Goal: Task Accomplishment & Management: Complete application form

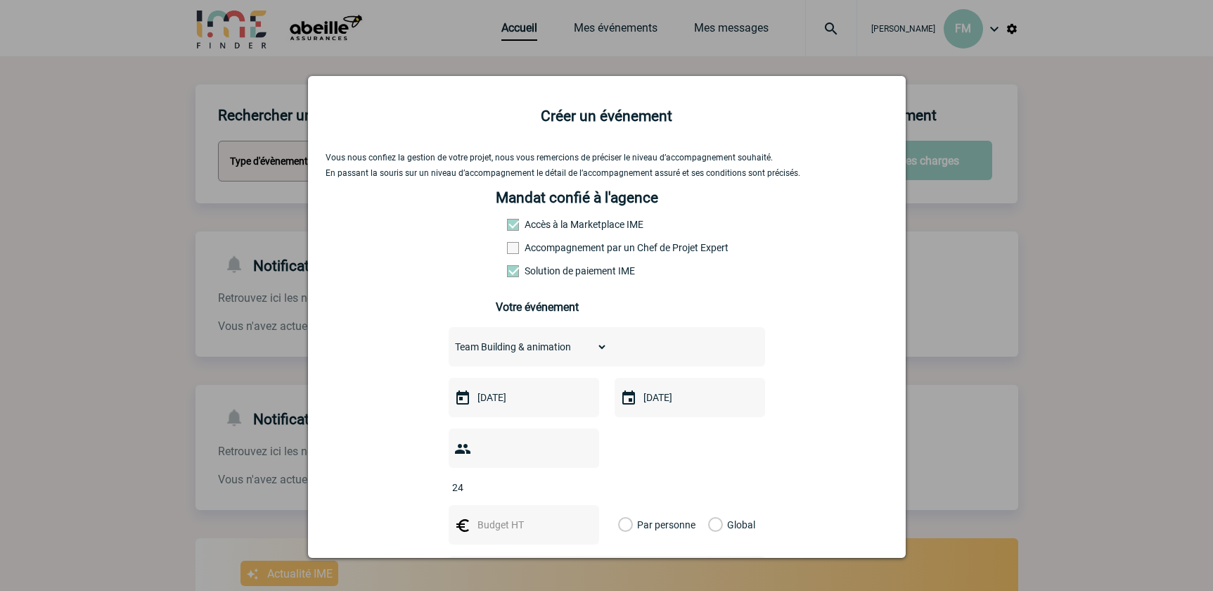
select select "4"
click at [510, 478] on input "24" at bounding box center [515, 487] width 132 height 18
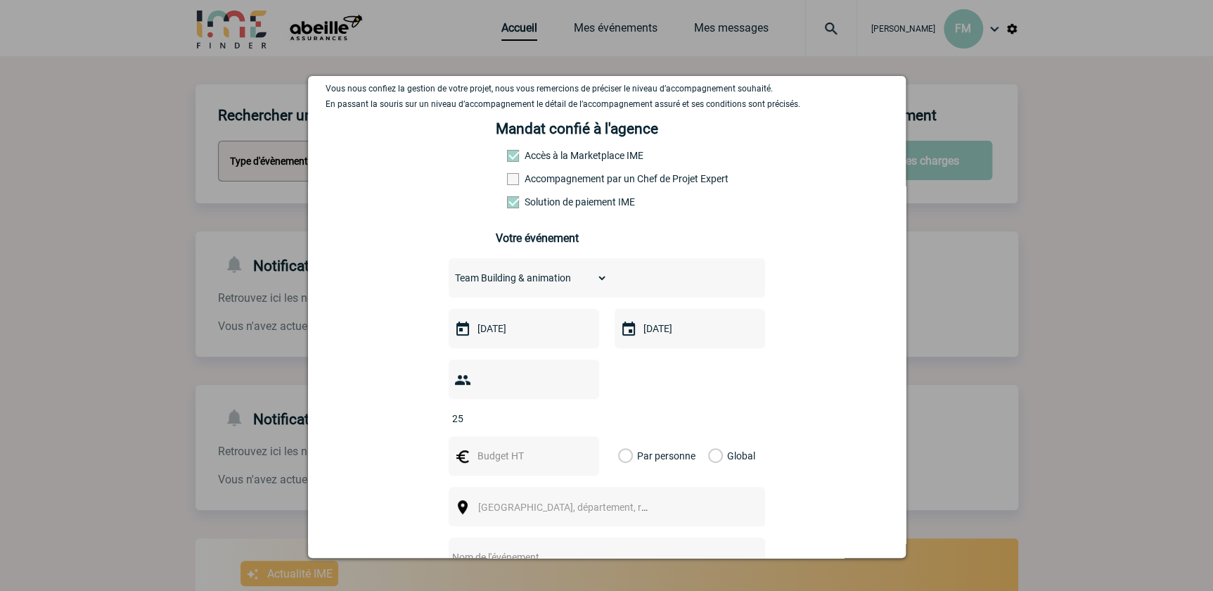
scroll to position [191, 0]
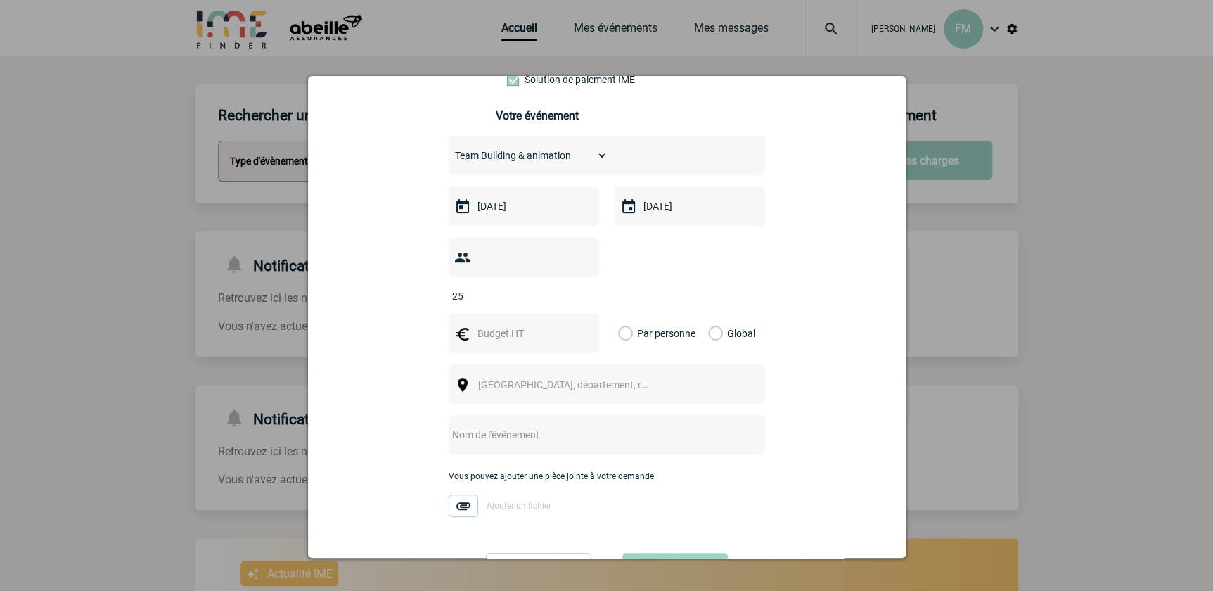
type input "25"
click at [489, 324] on input "text" at bounding box center [522, 333] width 97 height 18
type input "6"
type input "600"
click at [708, 314] on label "Global" at bounding box center [712, 333] width 9 height 39
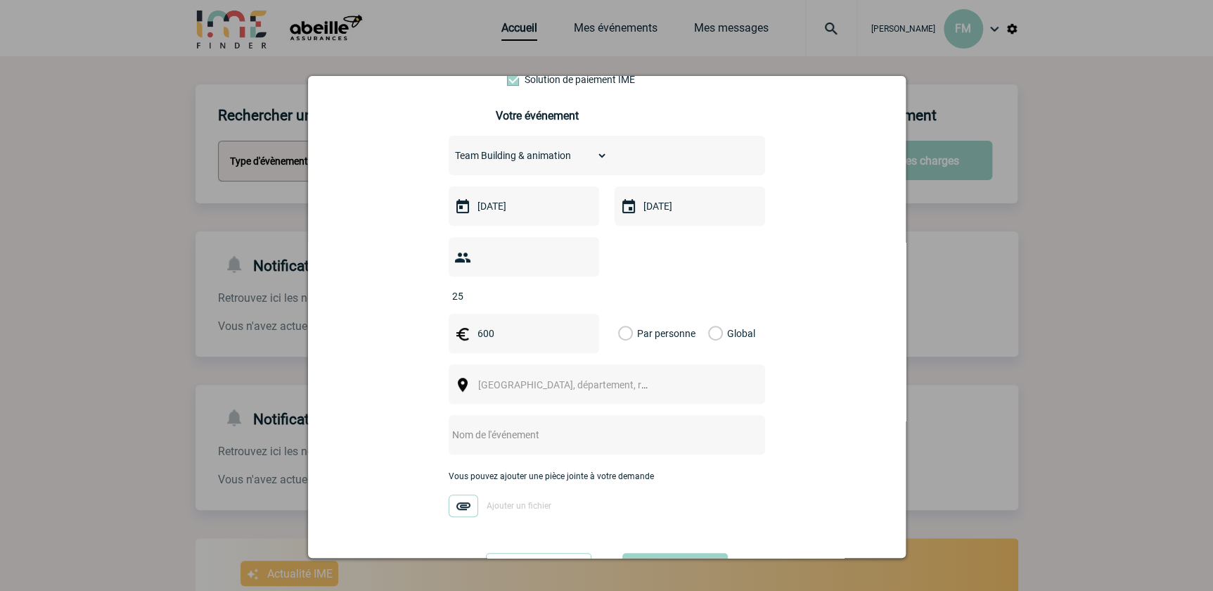
click at [0, 0] on input "Global" at bounding box center [0, 0] width 0 height 0
click at [539, 379] on span "Ville, département, région..." at bounding box center [576, 384] width 196 height 11
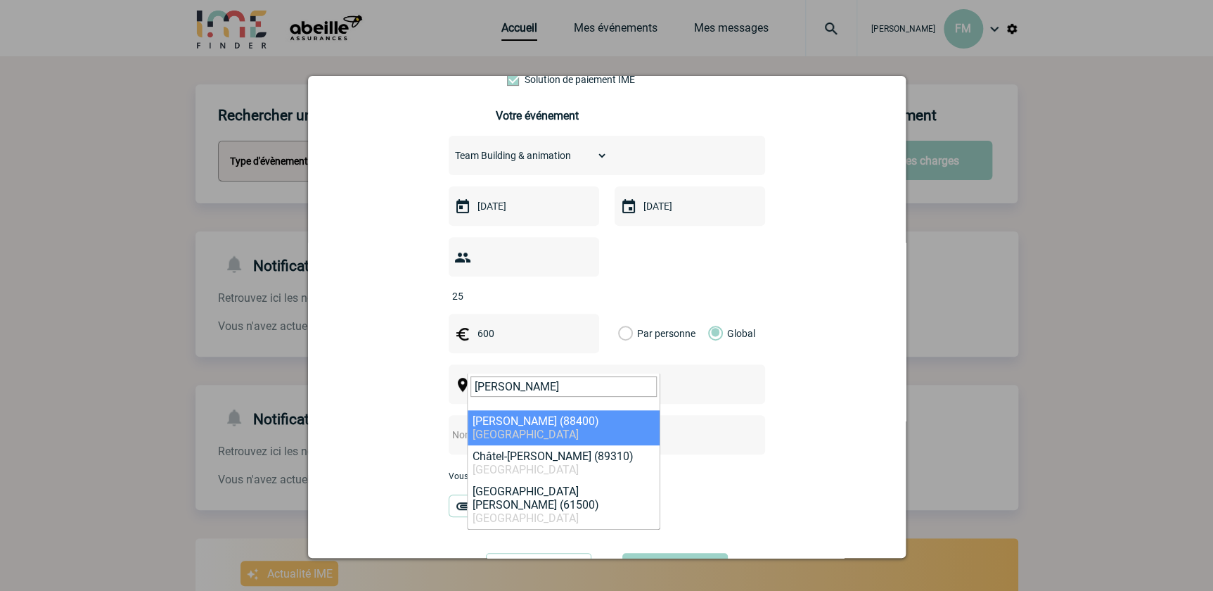
type input "gerard"
select select "23486"
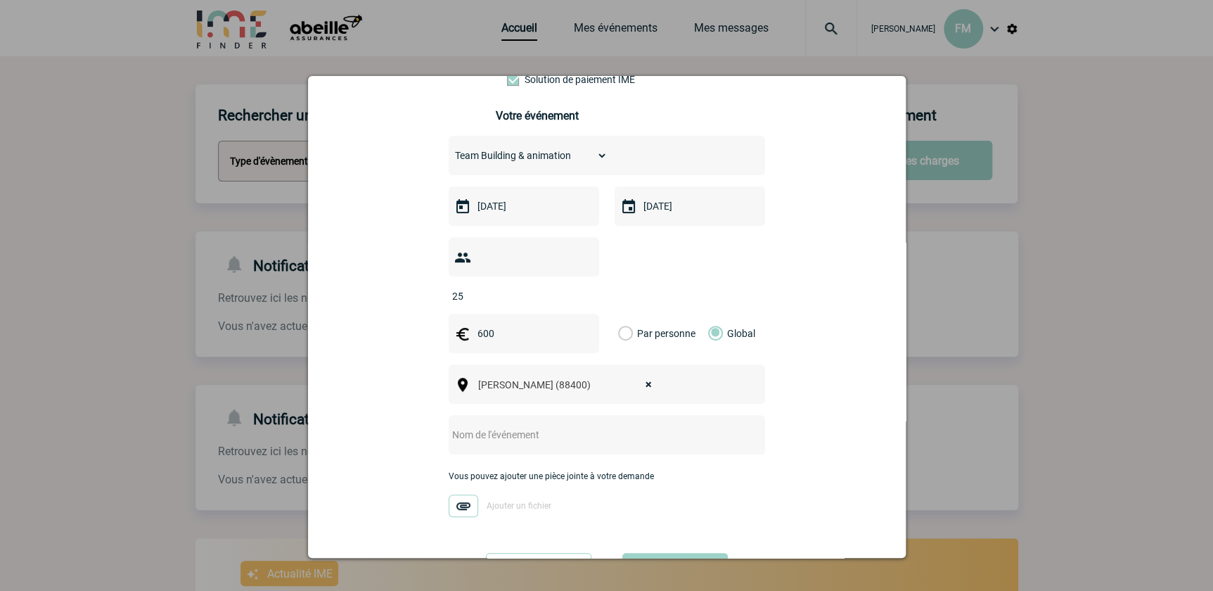
click at [542, 425] on input "text" at bounding box center [588, 434] width 279 height 18
click at [596, 154] on select "Choisissez un type d'évènement Séminaire avec nuitée Séminaire sans nuitée Repa…" at bounding box center [528, 156] width 159 height 20
select select "2"
click at [449, 150] on select "Choisissez un type d'évènement Séminaire avec nuitée Séminaire sans nuitée Repa…" at bounding box center [528, 156] width 159 height 20
click at [486, 425] on input "text" at bounding box center [588, 434] width 279 height 18
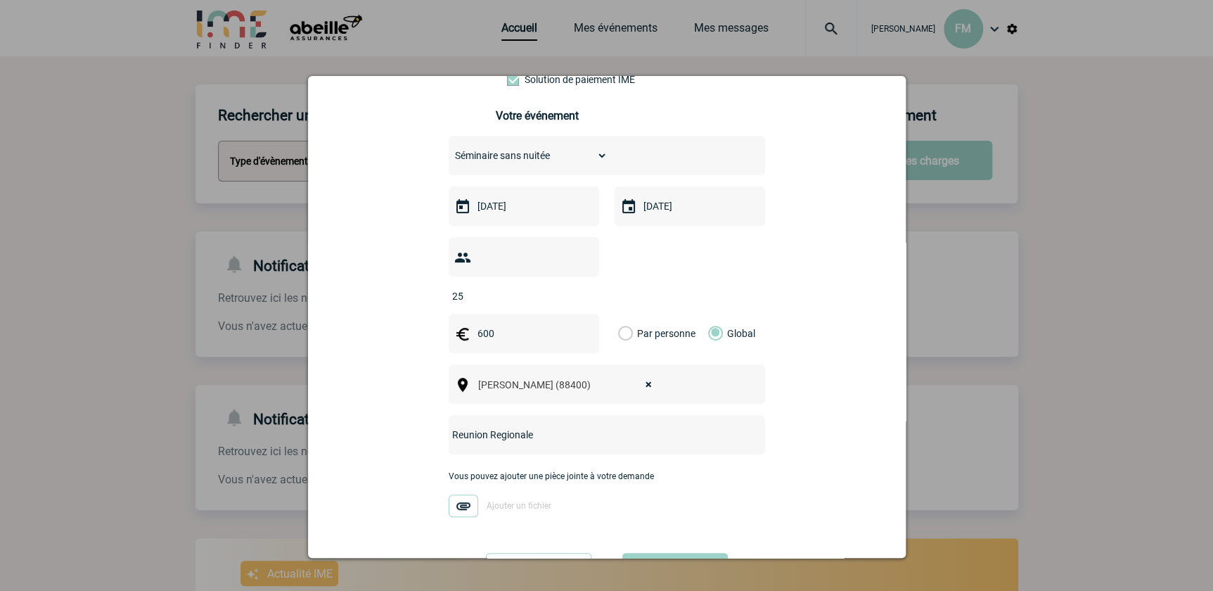
click at [458, 425] on input "Reunion Regionale" at bounding box center [588, 434] width 279 height 18
drag, startPoint x: 536, startPoint y: 418, endPoint x: 594, endPoint y: 387, distance: 65.4
click at [537, 425] on input "Réunion Regionale" at bounding box center [588, 434] width 279 height 18
click at [547, 425] on input "Réunion Regionale" at bounding box center [588, 434] width 279 height 18
click at [497, 425] on input "Réunion Regionale" at bounding box center [588, 434] width 279 height 18
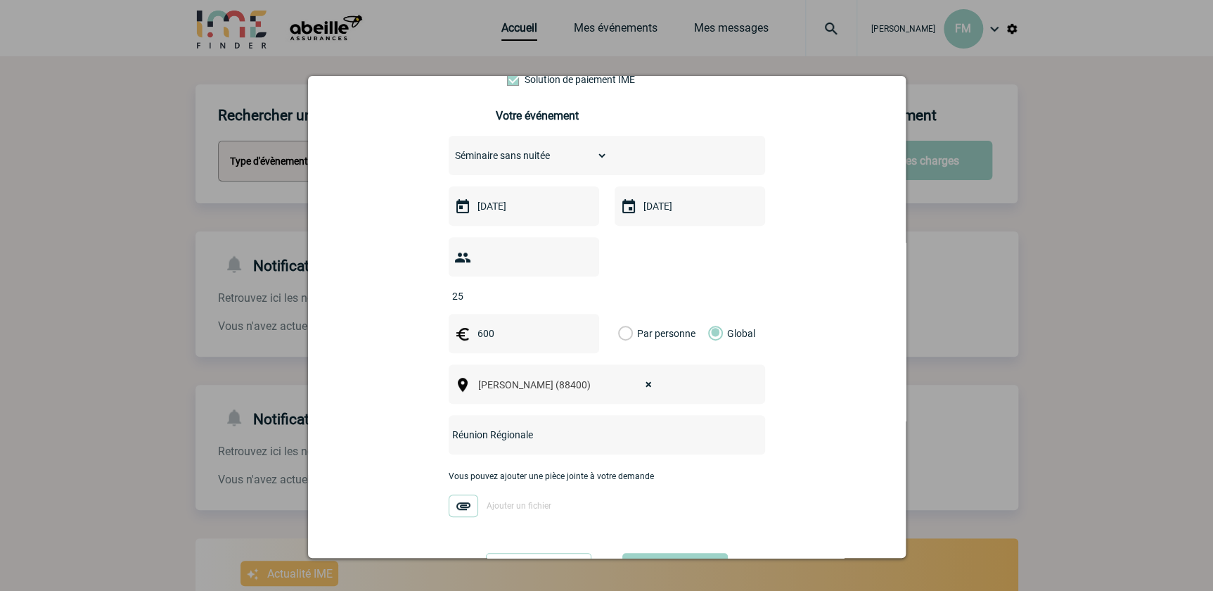
click at [549, 425] on input "Réunion Régionale" at bounding box center [588, 434] width 279 height 18
type input "Réunion Régionale du 11/10/2025"
click at [665, 553] on button "Valider" at bounding box center [674, 572] width 105 height 39
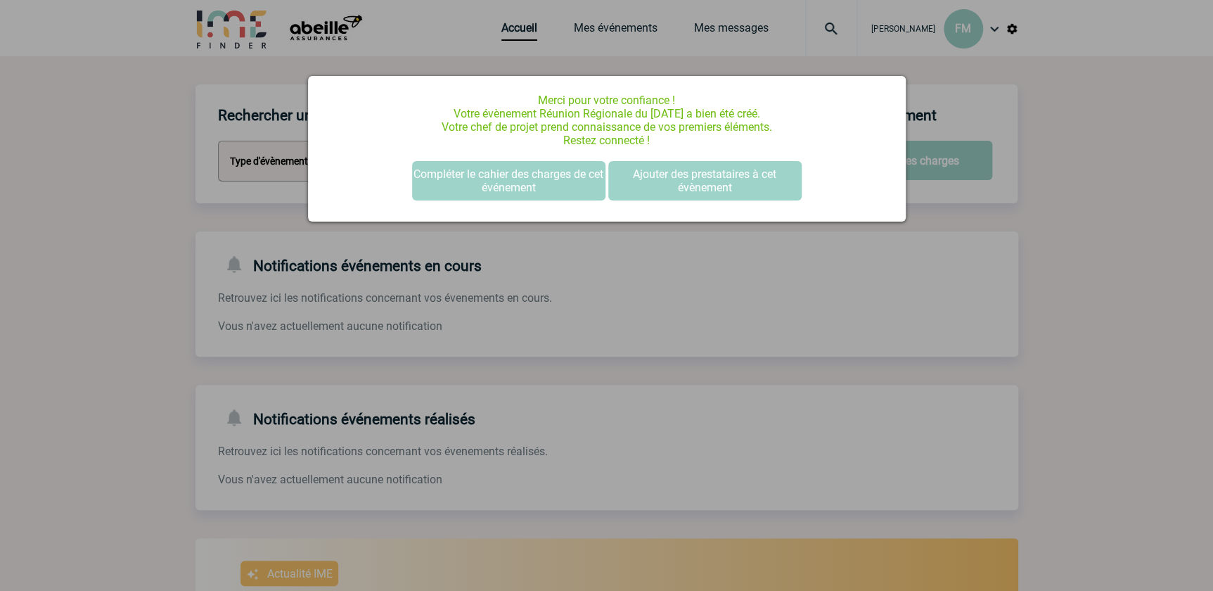
scroll to position [0, 0]
click at [513, 174] on button "Compléter le cahier des charges de cet événement" at bounding box center [508, 180] width 193 height 39
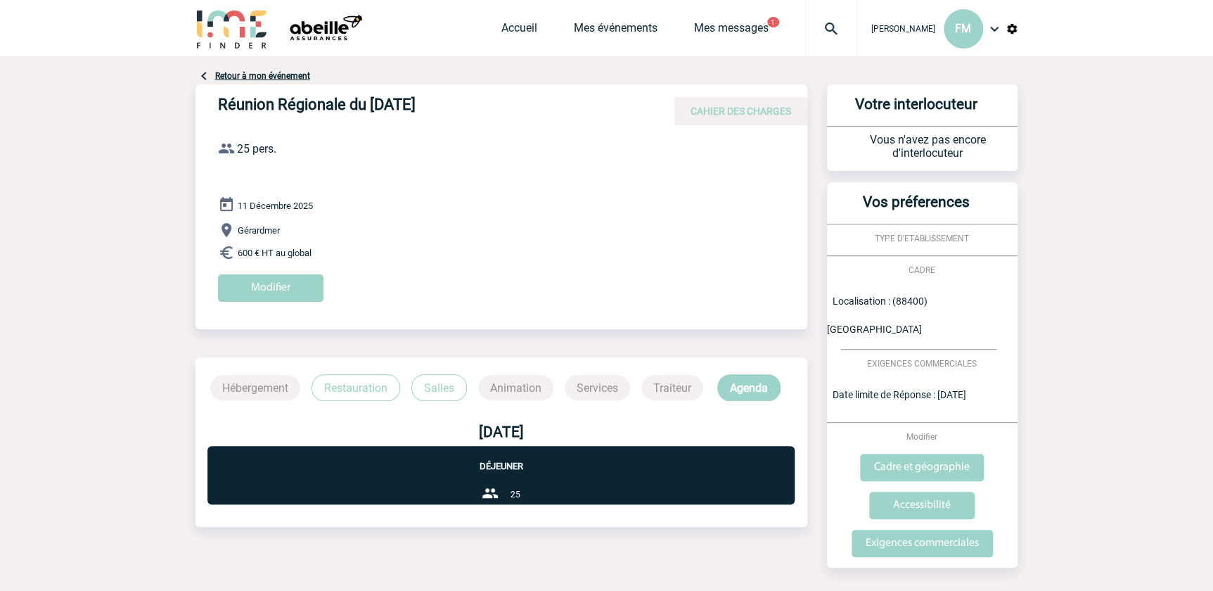
click at [242, 69] on div "Retour à mon événement" at bounding box center [607, 76] width 823 height 17
click at [246, 76] on link "Retour à mon événement" at bounding box center [262, 76] width 95 height 10
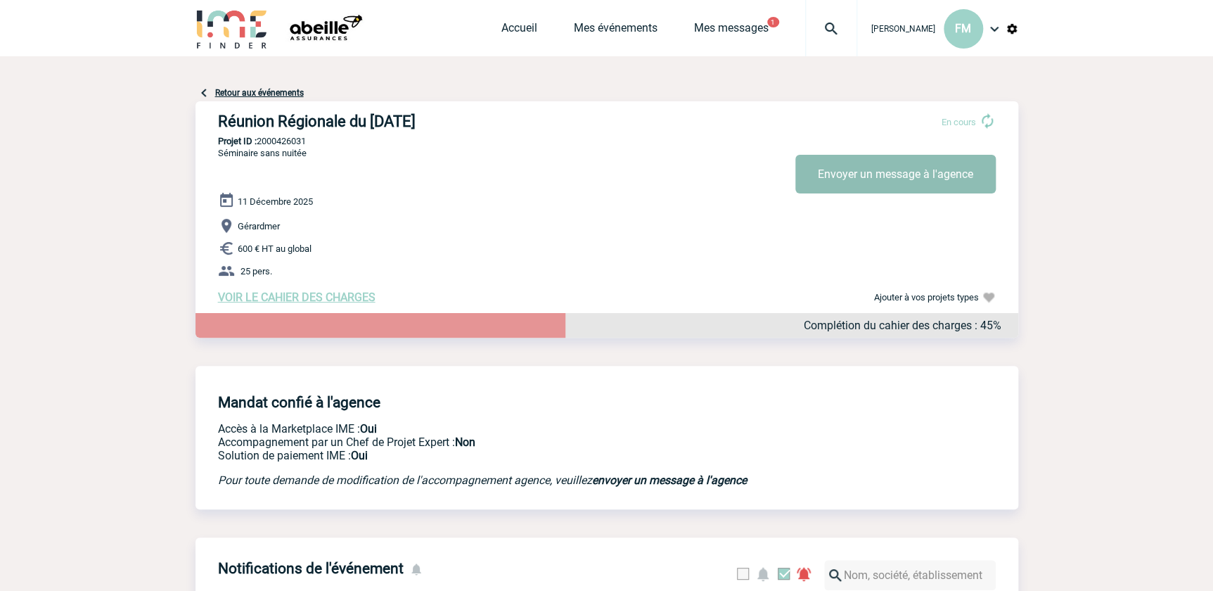
click at [928, 179] on button "Envoyer un message à l'agence" at bounding box center [895, 174] width 200 height 39
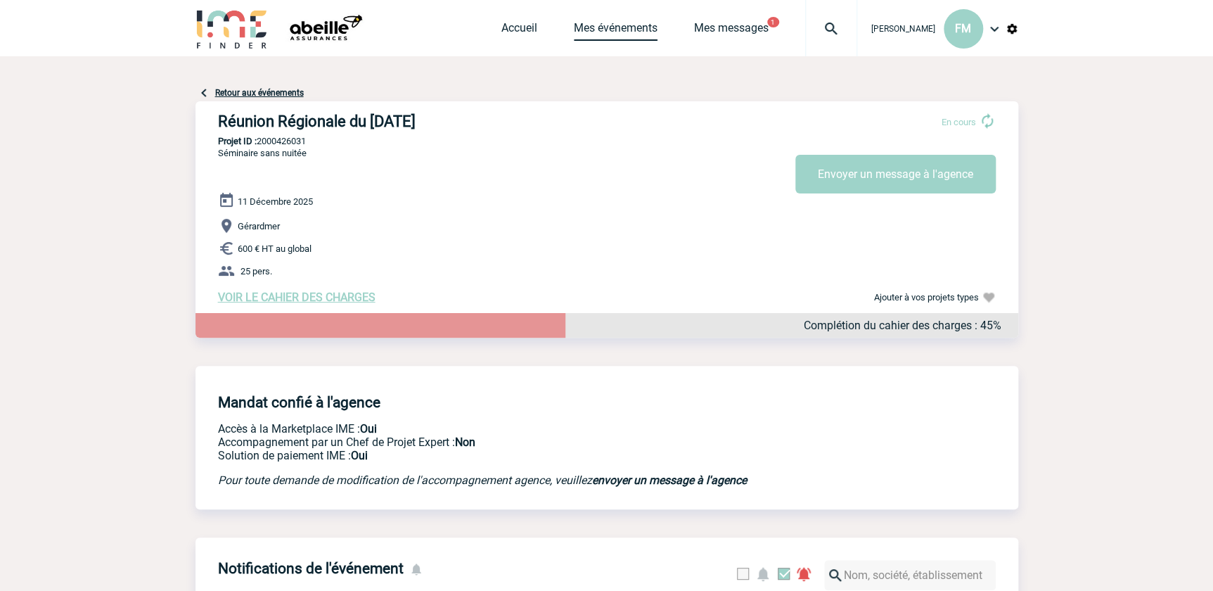
click at [583, 28] on link "Mes événements" at bounding box center [616, 31] width 84 height 20
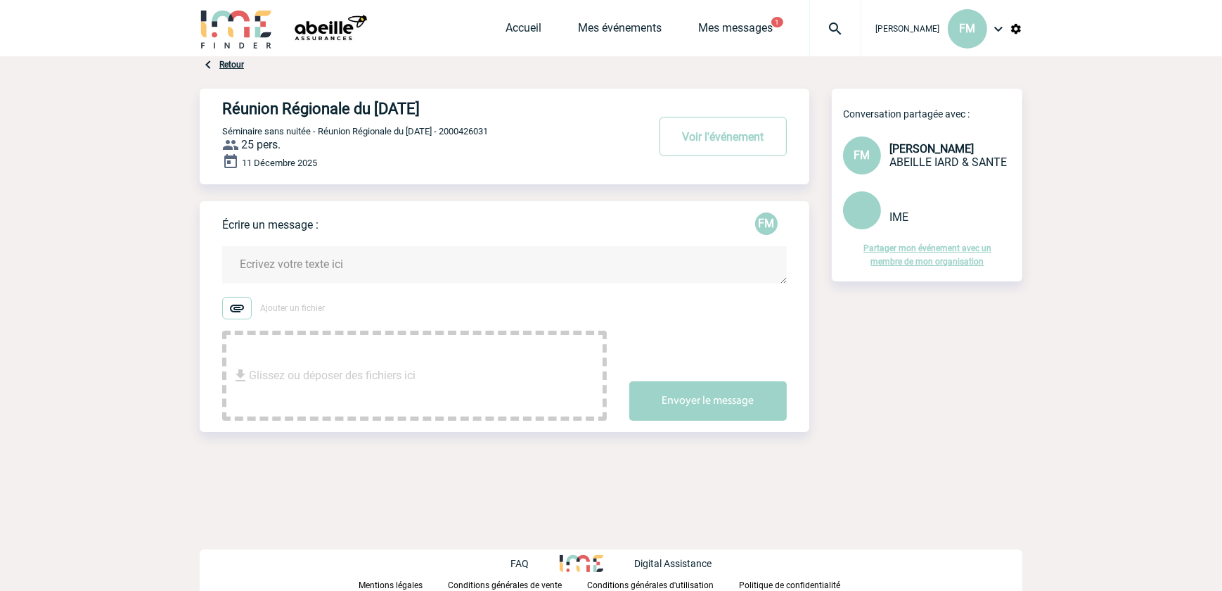
click at [257, 262] on textarea at bounding box center [504, 264] width 565 height 37
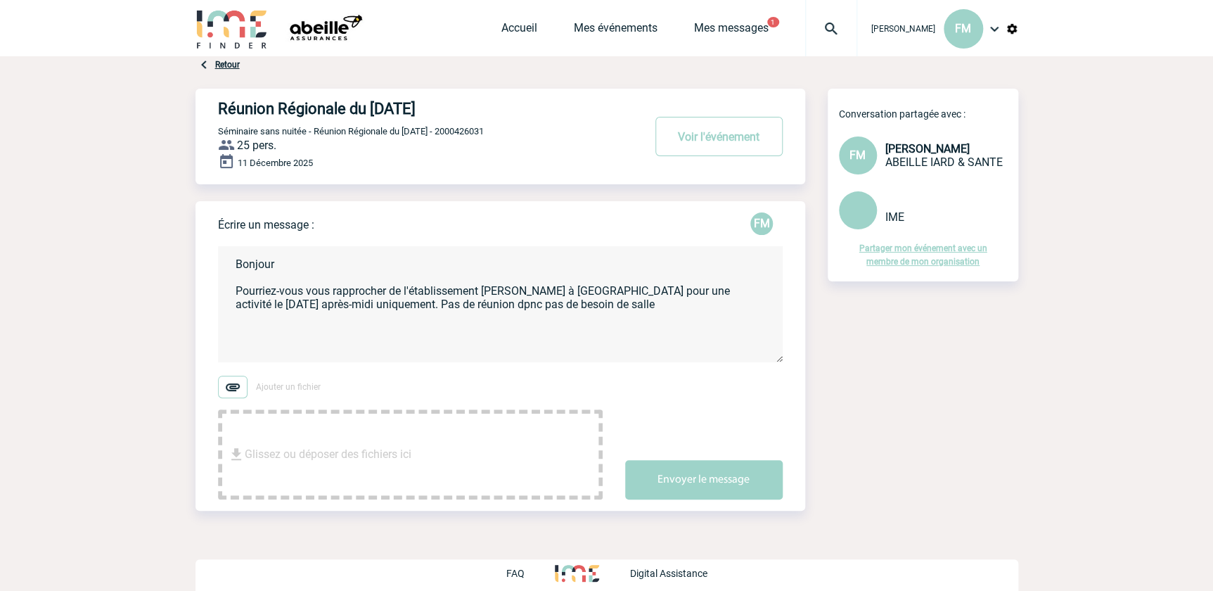
drag, startPoint x: 478, startPoint y: 306, endPoint x: 485, endPoint y: 299, distance: 10.5
click at [478, 306] on textarea "Bonjour Pourriez-vous vous rapprocher de l'établissement PEARL PADEL à Gerardme…" at bounding box center [500, 304] width 565 height 116
drag, startPoint x: 383, startPoint y: 306, endPoint x: 427, endPoint y: 250, distance: 71.6
click at [389, 297] on textarea "Bonjour Pourriez-vous vous rapprocher de l'établissement PEARL PADEL à Gerardme…" at bounding box center [500, 304] width 565 height 116
click at [321, 308] on textarea "Bonjour Pourriez-vous vous rapprocher de l'établissement PEARL PADEL à Gerardme…" at bounding box center [500, 304] width 565 height 116
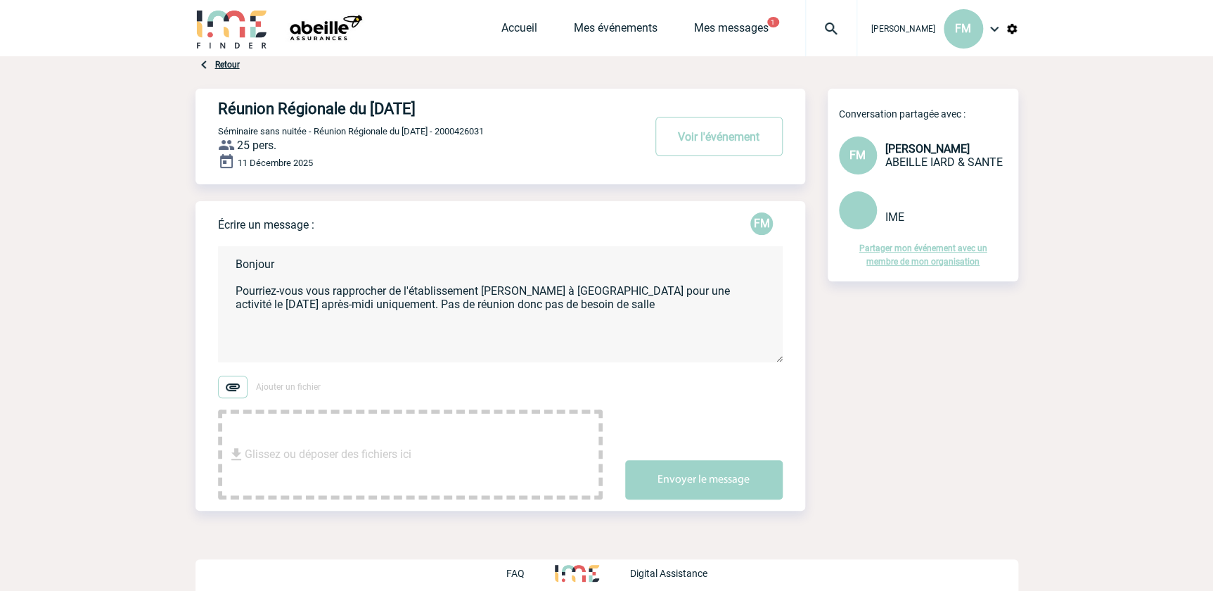
click at [381, 305] on textarea "Bonjour Pourriez-vous vous rapprocher de l'établissement PEARL PADEL à Gerardme…" at bounding box center [500, 304] width 565 height 116
click at [485, 303] on textarea "Bonjour Pourriez-vous vous rapprocher de l'établissement PEARL PADEL à Gerardme…" at bounding box center [500, 304] width 565 height 116
click at [447, 316] on textarea "Bonjour Pourriez-vous vous rapprocher de l'établissement PEARL PADEL à Gerardme…" at bounding box center [500, 304] width 565 height 116
drag, startPoint x: 454, startPoint y: 319, endPoint x: 453, endPoint y: 305, distance: 14.1
click at [452, 317] on textarea "Bonjour Pourriez-vous vous rapprocher de l'établissement PEARL PADEL à Gerardme…" at bounding box center [500, 304] width 565 height 116
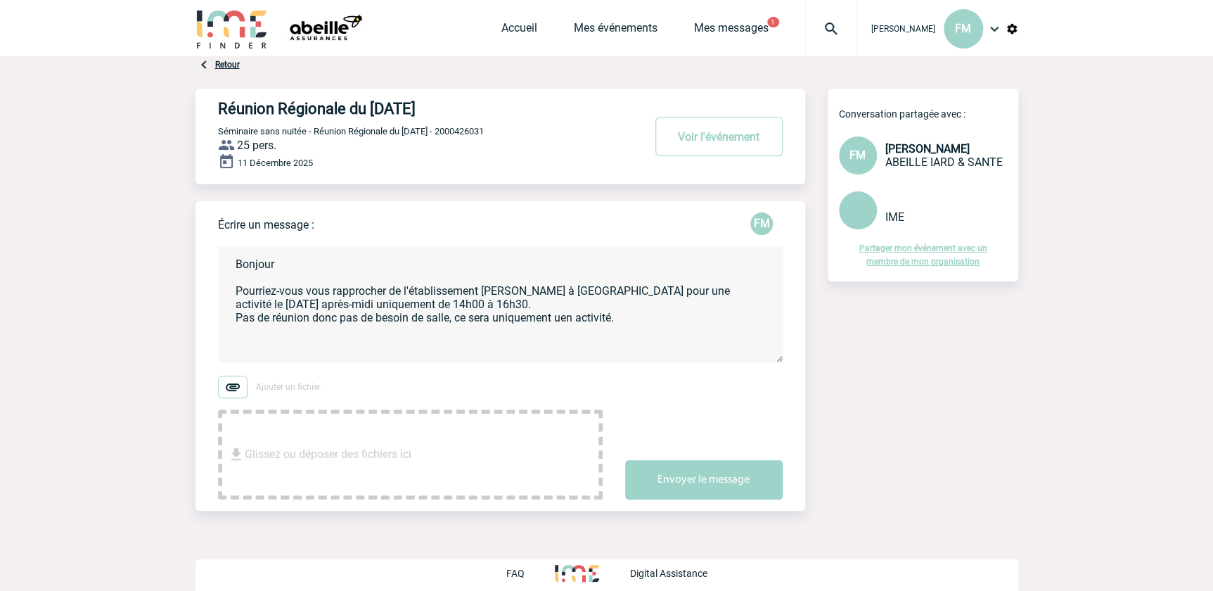
drag, startPoint x: 570, startPoint y: 322, endPoint x: 567, endPoint y: 304, distance: 18.5
click at [567, 310] on textarea "Bonjour Pourriez-vous vous rapprocher de l'établissement PEARL PADEL à Gerardme…" at bounding box center [500, 304] width 565 height 116
click at [566, 319] on textarea "Bonjour Pourriez-vous vous rapprocher de l'établissement PEARL PADEL à Gerardme…" at bounding box center [500, 304] width 565 height 116
click at [568, 317] on textarea "Bonjour Pourriez-vous vous rapprocher de l'établissement PEARL PADEL à Gerardme…" at bounding box center [500, 304] width 565 height 116
click at [572, 320] on textarea "Bonjour Pourriez-vous vous rapprocher de l'établissement PEARL PADEL à Gerardme…" at bounding box center [500, 304] width 565 height 116
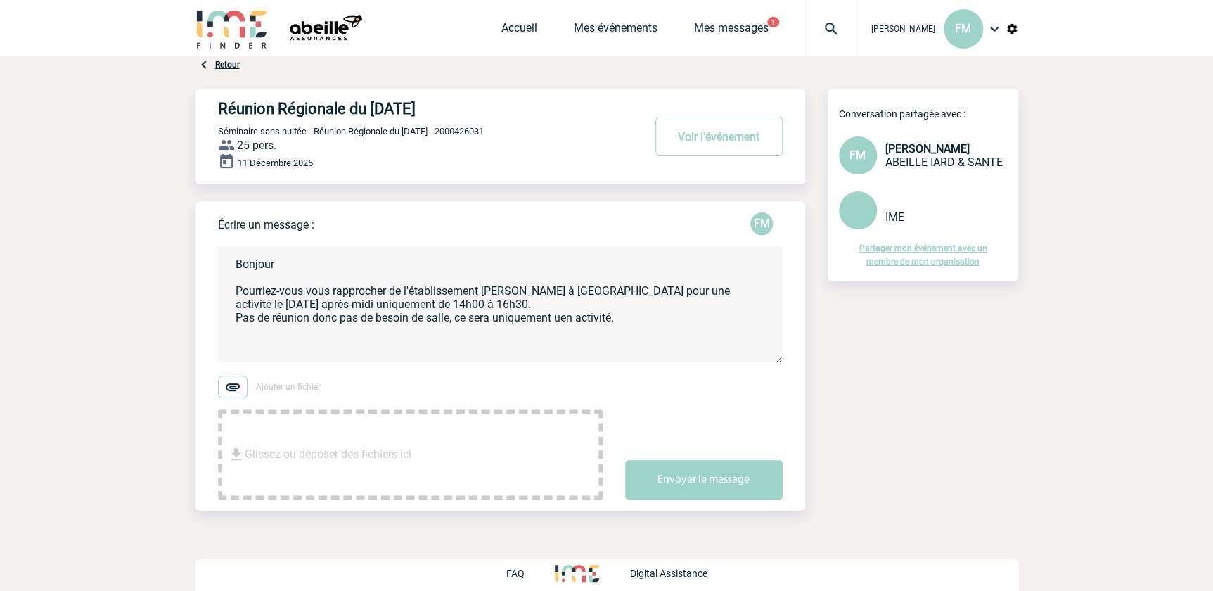
click at [577, 321] on textarea "Bonjour Pourriez-vous vous rapprocher de l'établissement PEARL PADEL à Gerardme…" at bounding box center [500, 304] width 565 height 116
click at [568, 321] on textarea "Bonjour Pourriez-vous vous rapprocher de l'établissement PEARL PADEL à Gerardme…" at bounding box center [500, 304] width 565 height 116
click at [625, 320] on textarea "Bonjour Pourriez-vous vous rapprocher de l'établissement PEARL PADEL à Gerardme…" at bounding box center [500, 304] width 565 height 116
click at [503, 305] on textarea "Bonjour Pourriez-vous vous rapprocher de l'établissement PEARL PADEL à Gerardme…" at bounding box center [500, 304] width 565 height 116
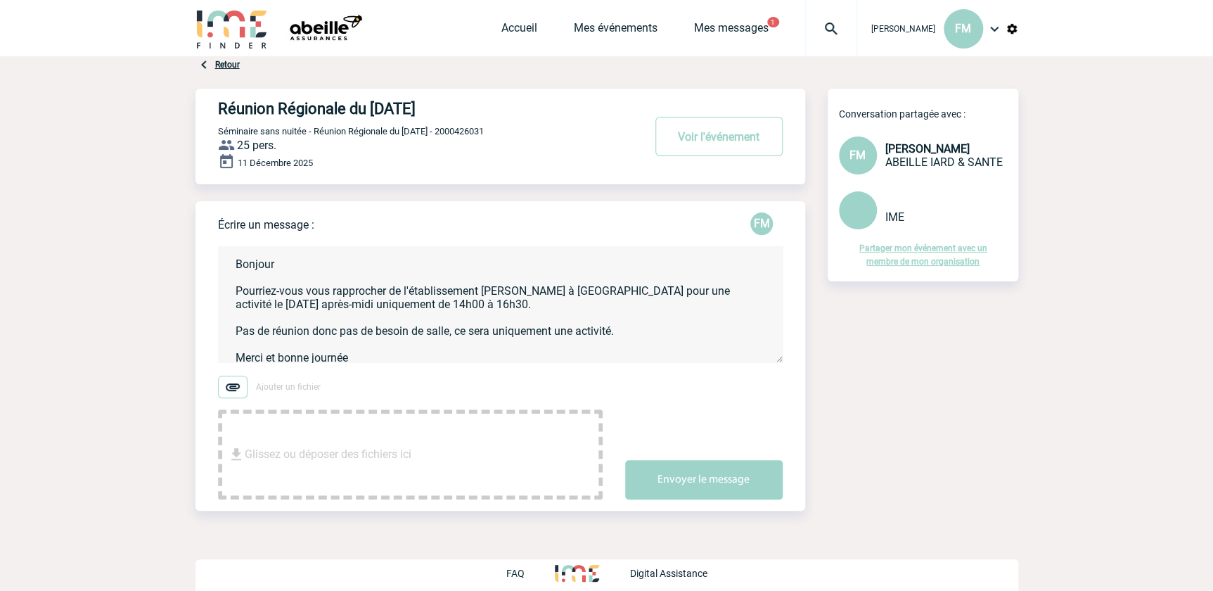
click at [489, 309] on textarea "Bonjour Pourriez-vous vous rapprocher de l'établissement PEARL PADEL à Gerardme…" at bounding box center [500, 304] width 565 height 116
paste textarea "SAS PERAL PADEL 15 chemin de la Cleurie- 88 Gérardmer - Les basses du Beillard …"
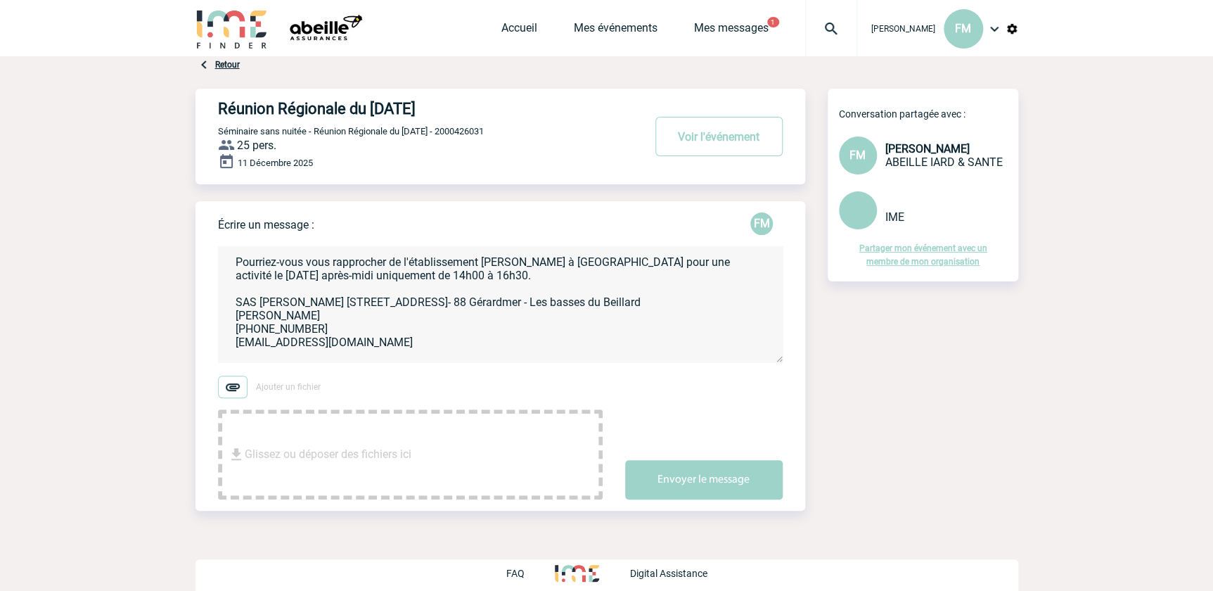
click at [277, 302] on textarea "Bonjour Pourriez-vous vous rapprocher de l'établissement PEARL PADEL à Gerardme…" at bounding box center [500, 304] width 565 height 116
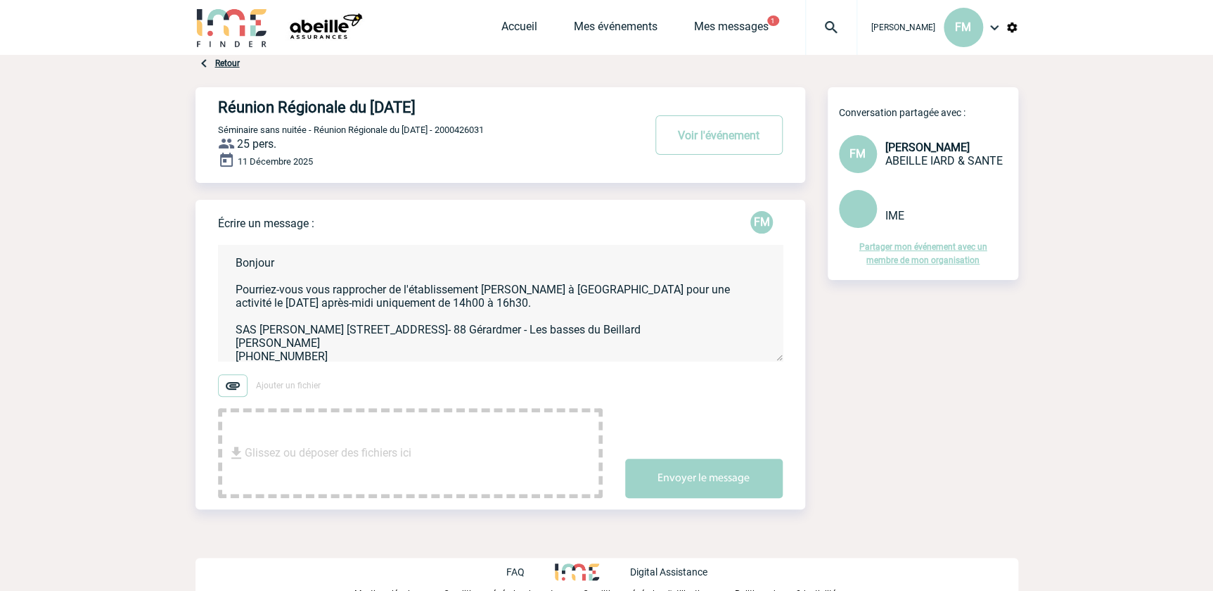
scroll to position [0, 0]
type textarea "Bonjour Pourriez-vous vous rapprocher de l'établissement PEARL PADEL à Gerardme…"
click at [697, 484] on button "Envoyer le message" at bounding box center [704, 479] width 158 height 39
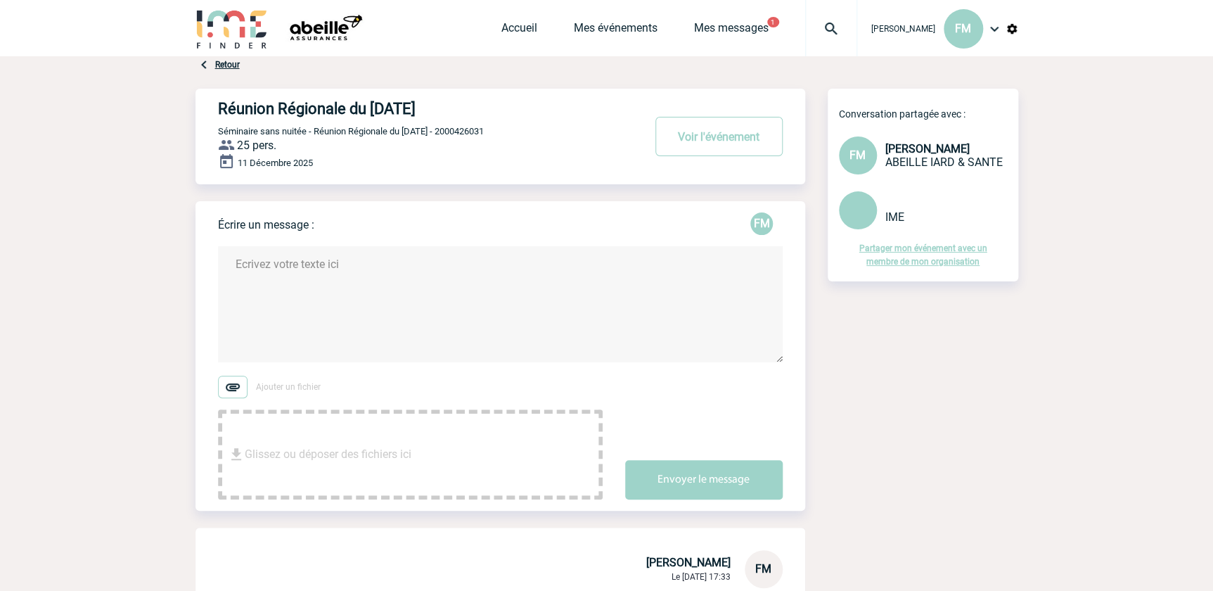
click at [222, 63] on link "Retour" at bounding box center [227, 65] width 25 height 10
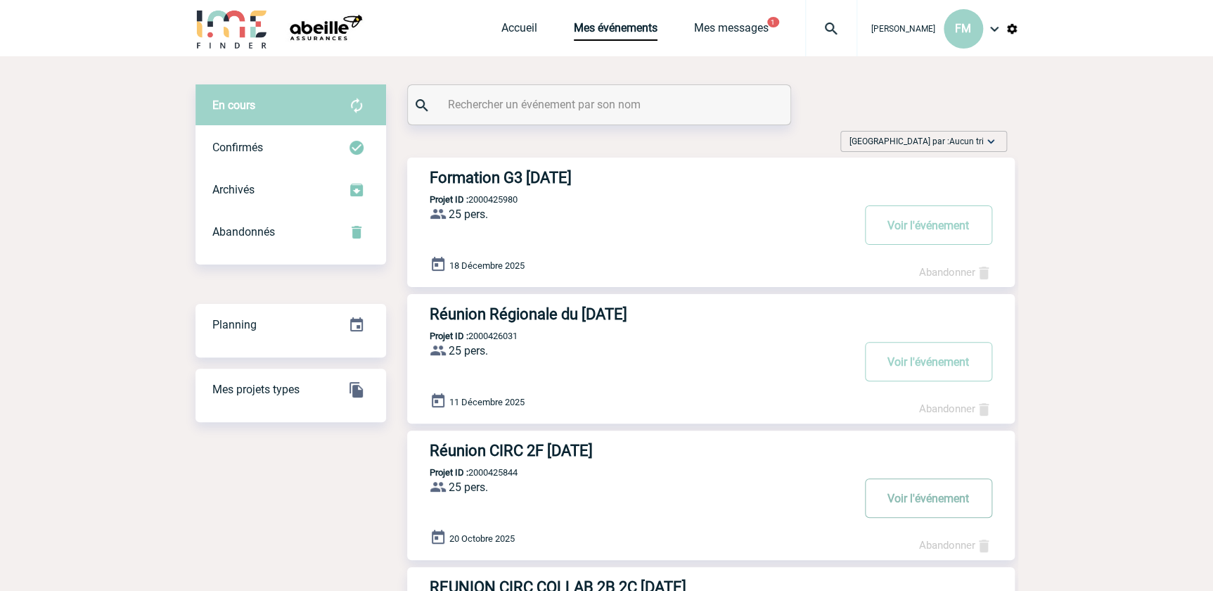
click at [938, 492] on button "Voir l'événement" at bounding box center [928, 497] width 127 height 39
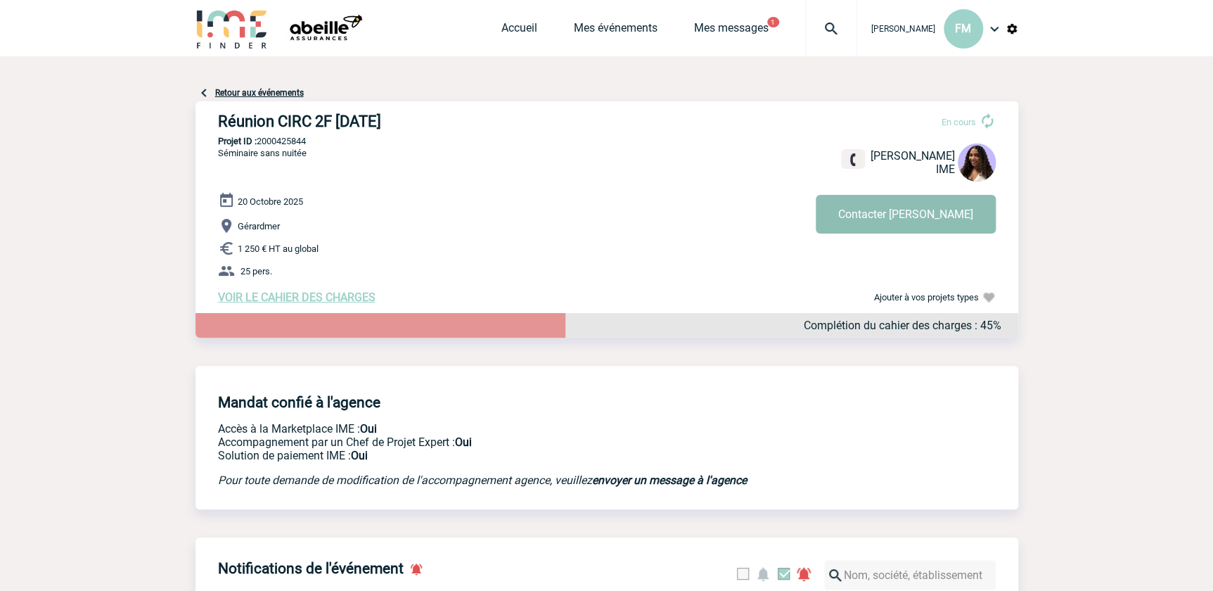
click at [921, 207] on button "Contacter [PERSON_NAME]" at bounding box center [906, 214] width 180 height 39
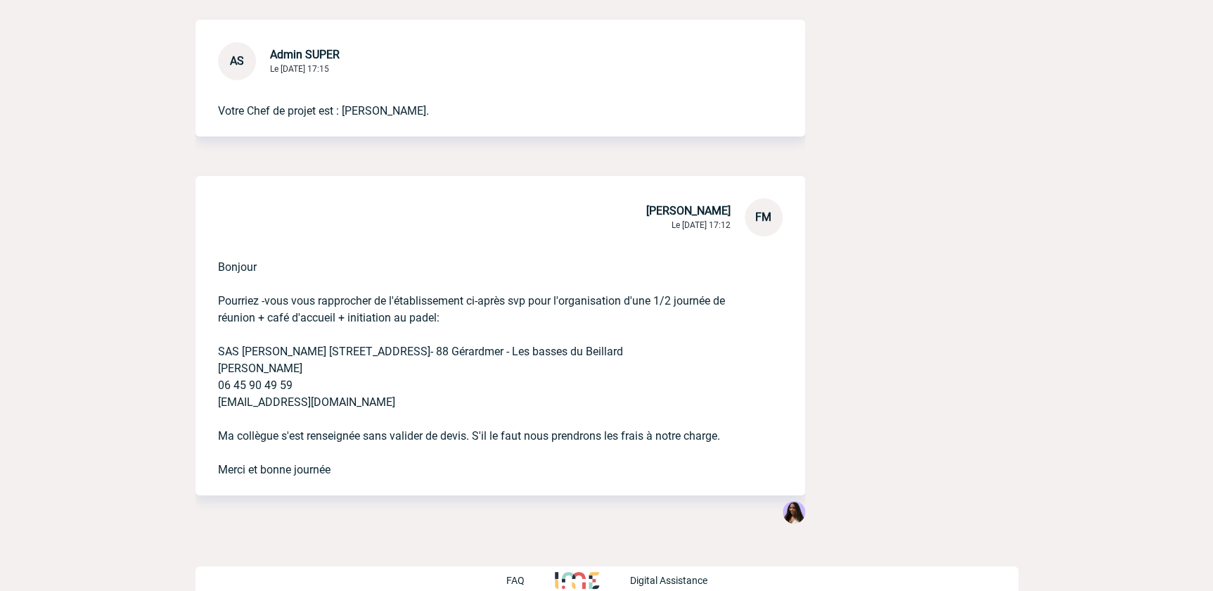
scroll to position [2560, 0]
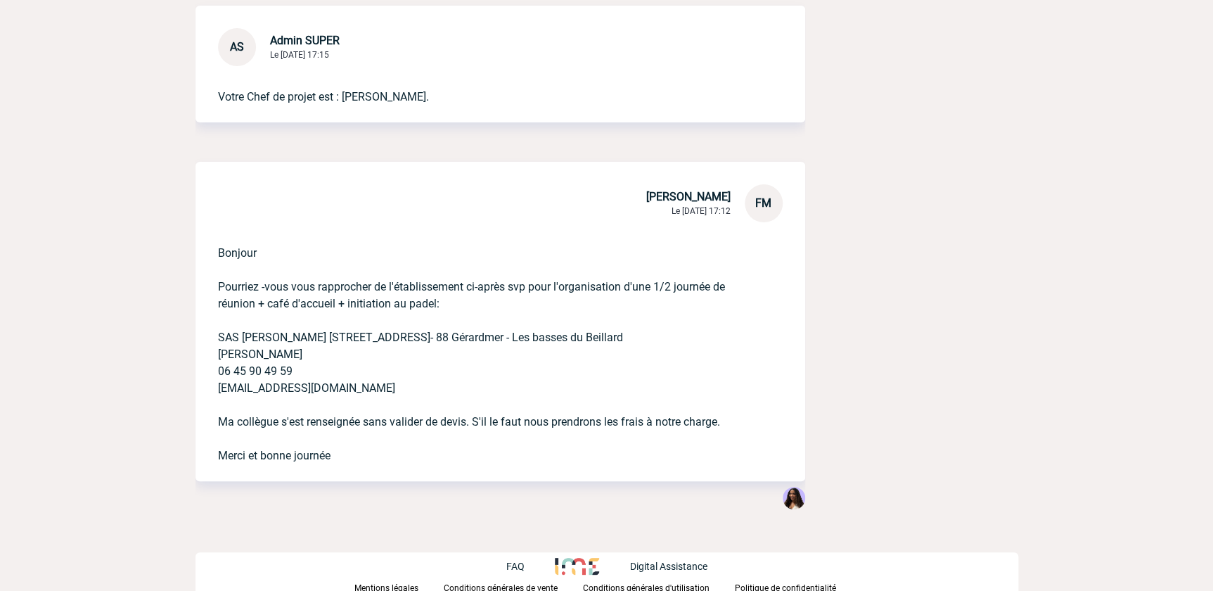
click at [205, 335] on div "Bonjour Pourriez -vous vous rapprocher de l'établissement ci-après svp pour l'o…" at bounding box center [501, 351] width 610 height 259
click at [219, 334] on p "Bonjour Pourriez -vous vous rapprocher de l'établissement ci-après svp pour l'o…" at bounding box center [480, 343] width 525 height 242
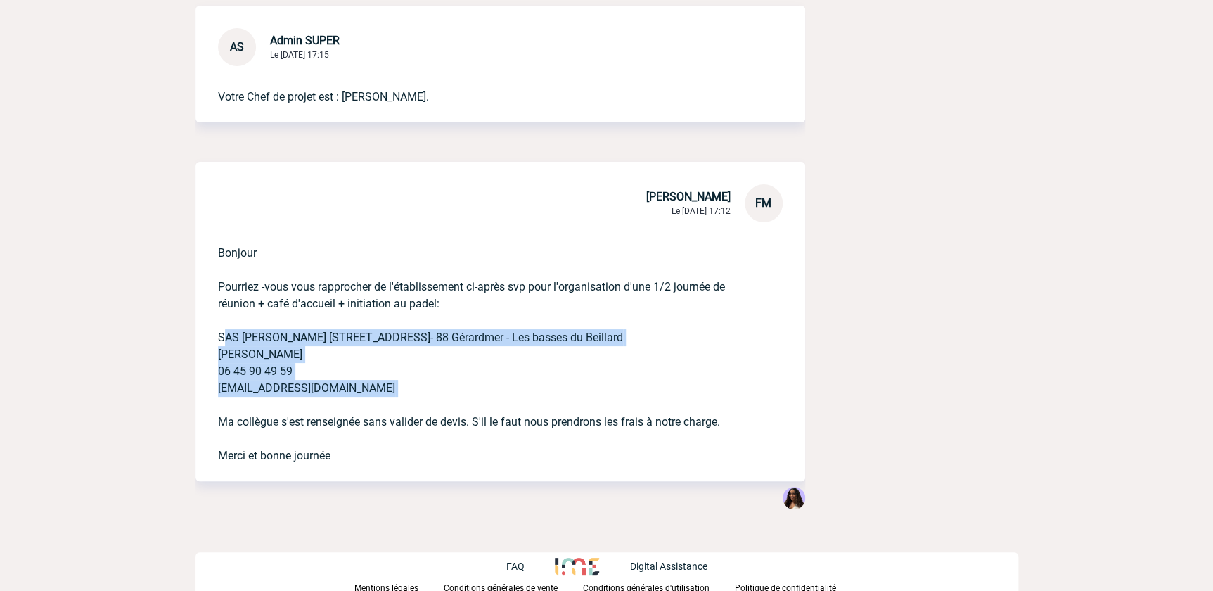
drag, startPoint x: 218, startPoint y: 330, endPoint x: 336, endPoint y: 399, distance: 136.8
click at [336, 399] on p "Bonjour Pourriez -vous vous rapprocher de l'établissement ci-après svp pour l'o…" at bounding box center [480, 343] width 525 height 242
drag, startPoint x: 336, startPoint y: 399, endPoint x: 267, endPoint y: 341, distance: 89.9
copy p "SAS PERAL PADEL 15 chemin de la Cleurie- 88 Gérardmer - Les basses du Beillard …"
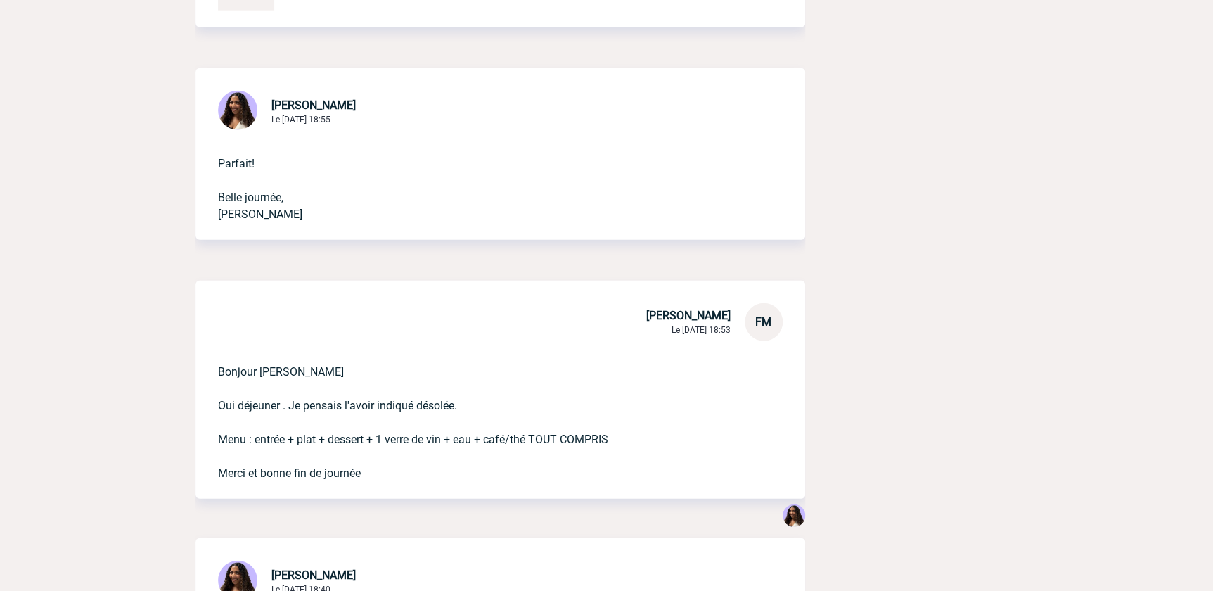
scroll to position [1601, 0]
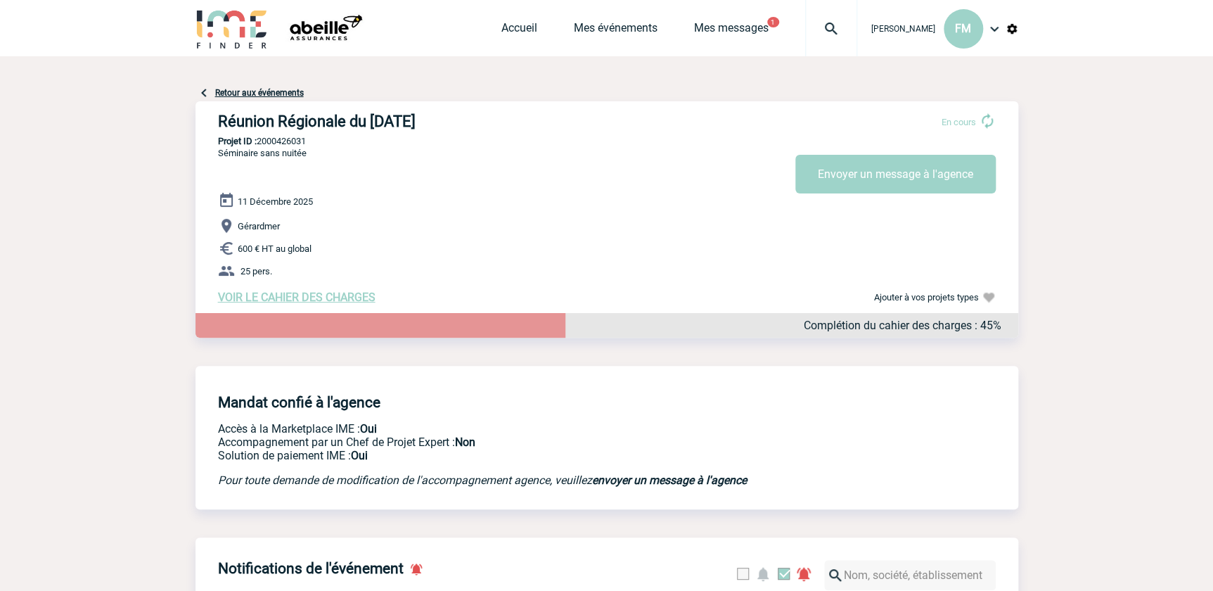
click at [290, 302] on span "VOIR LE CAHIER DES CHARGES" at bounding box center [297, 296] width 158 height 13
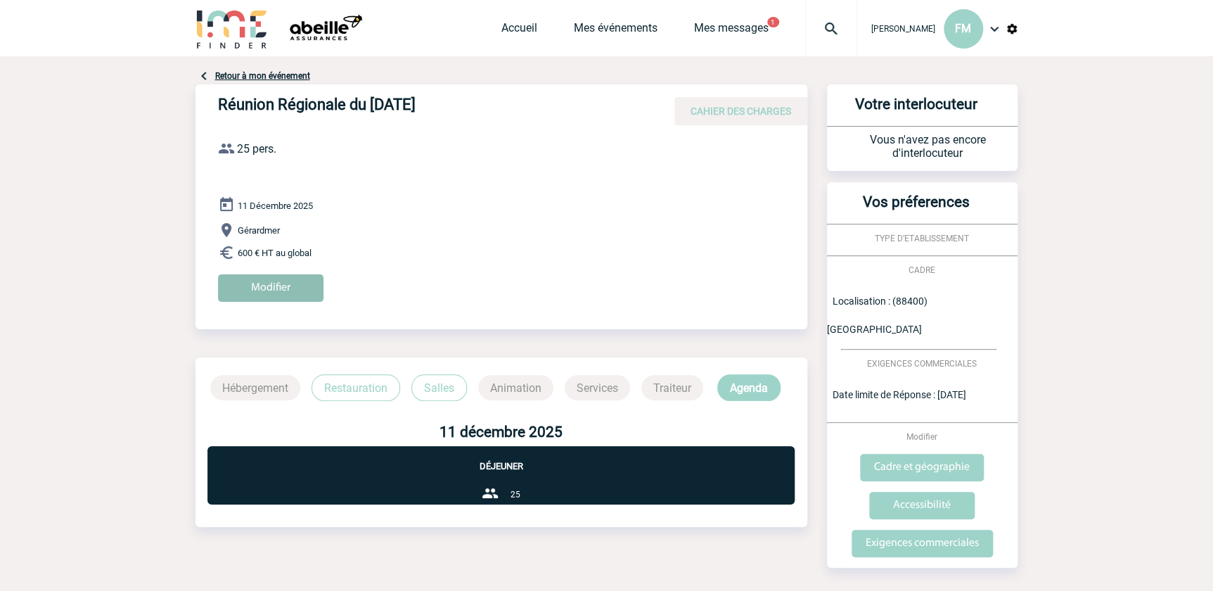
click at [261, 281] on input "Modifier" at bounding box center [270, 287] width 105 height 27
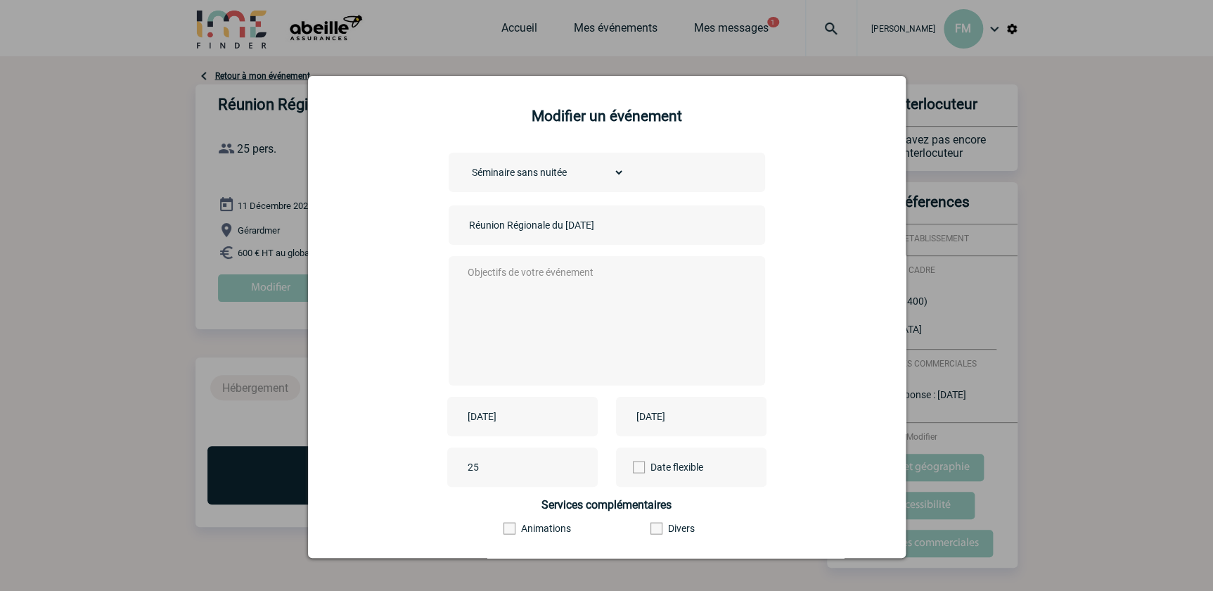
click at [587, 224] on input "Réunion Régionale du [DATE]" at bounding box center [564, 225] width 197 height 18
type input "Réunion Régionale du [DATE]"
click at [471, 274] on textarea at bounding box center [603, 319] width 278 height 113
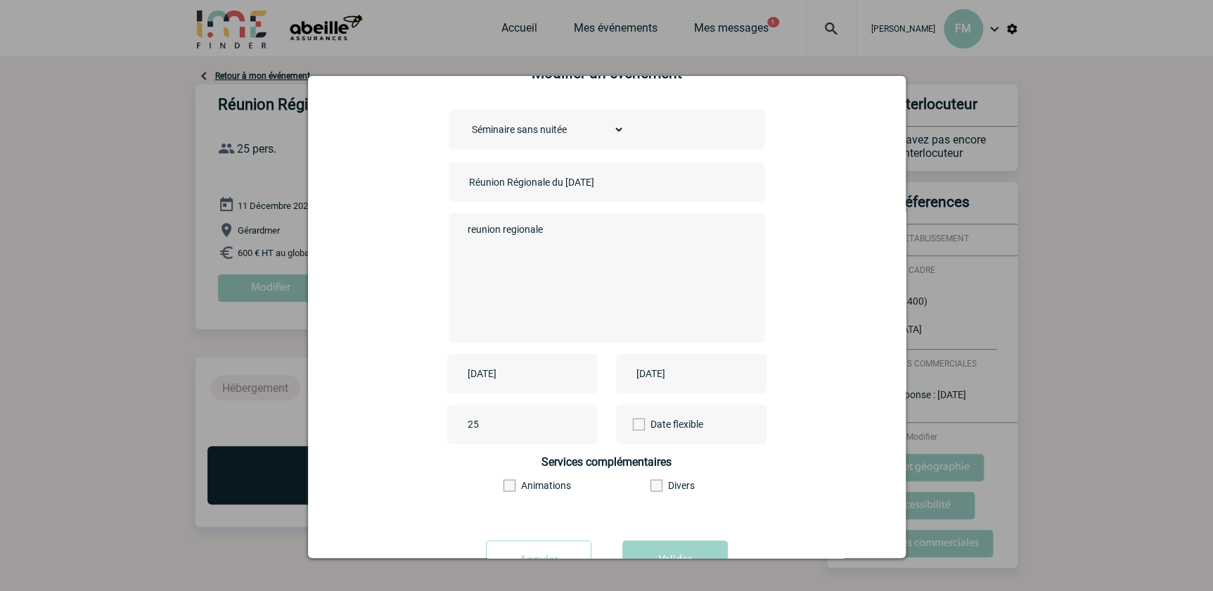
scroll to position [98, 0]
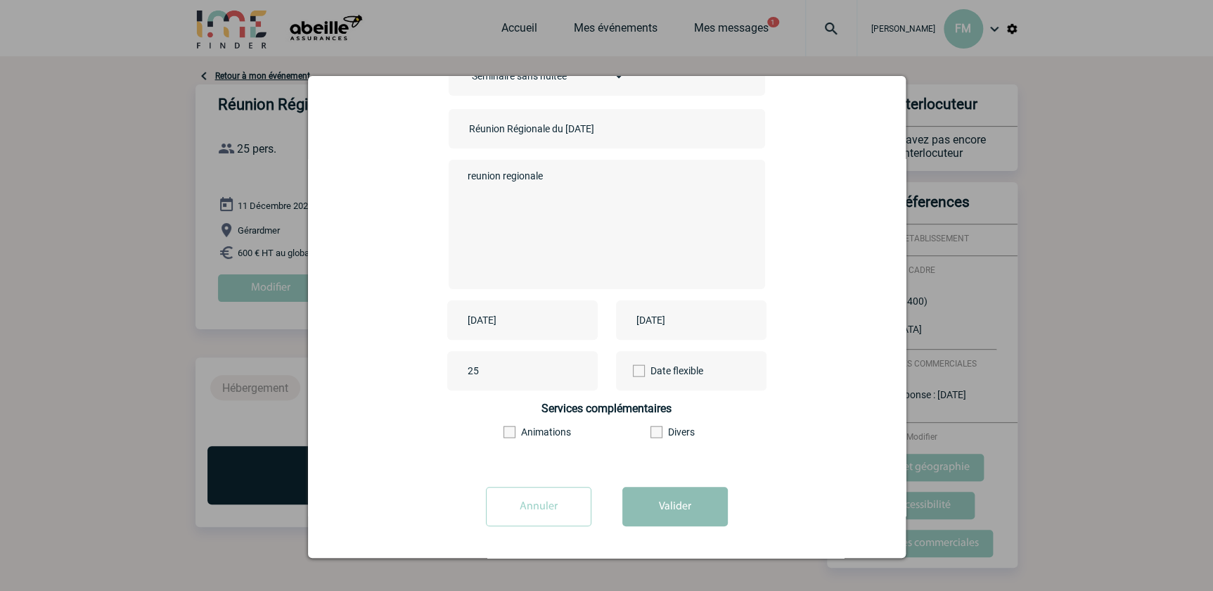
type textarea "reunion regionale"
click at [660, 506] on button "Valider" at bounding box center [674, 506] width 105 height 39
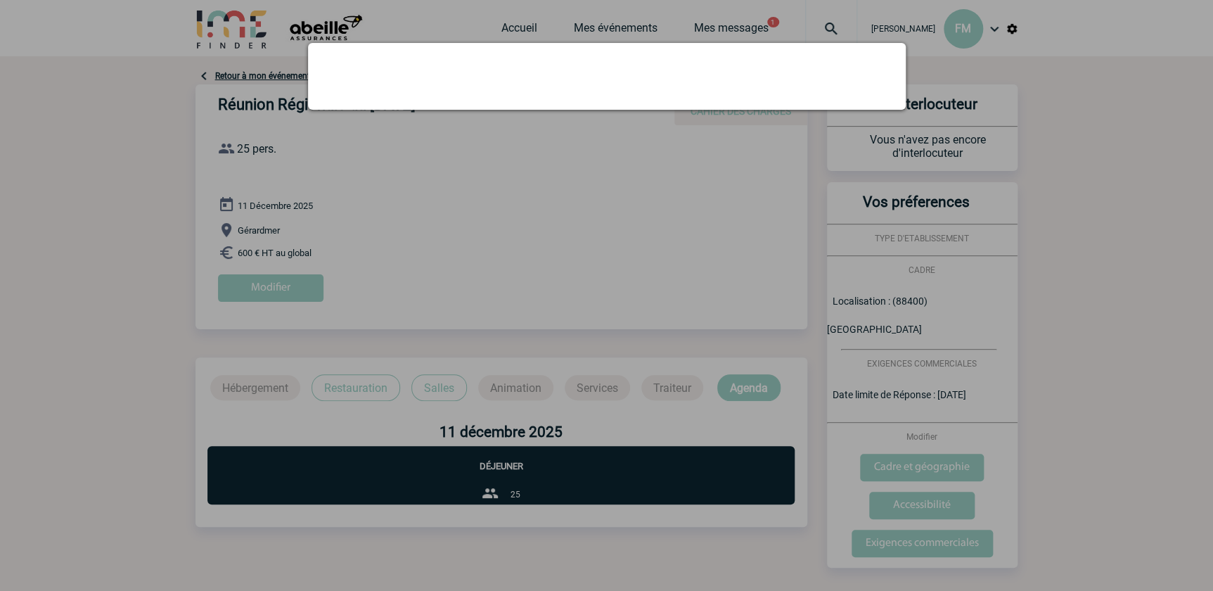
scroll to position [0, 0]
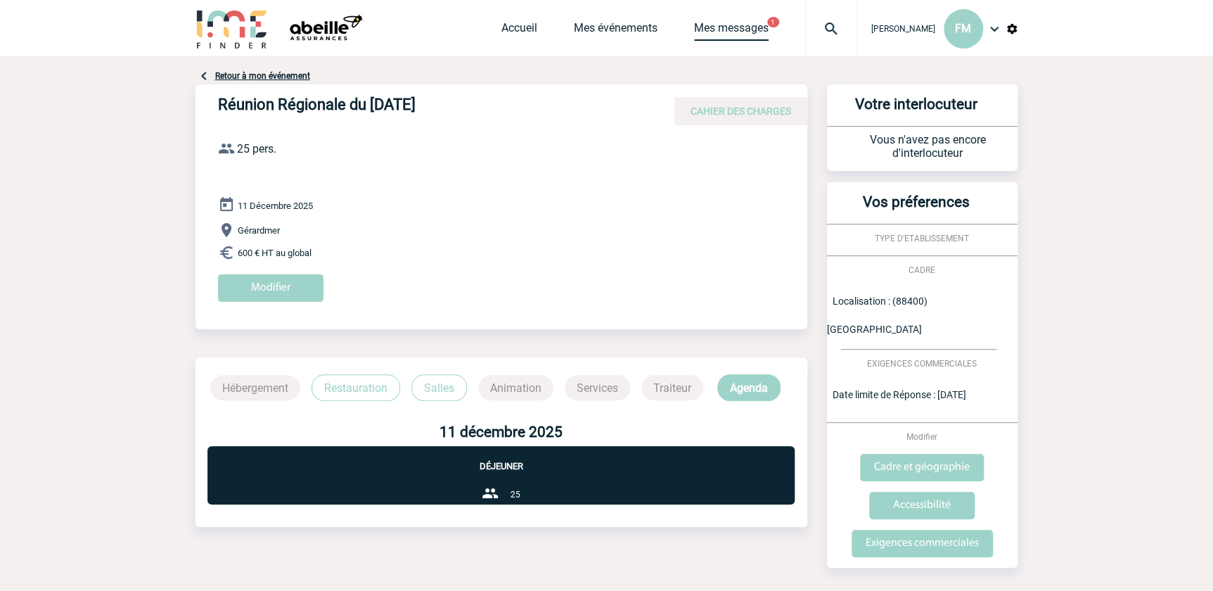
click at [746, 27] on link "Mes messages" at bounding box center [731, 31] width 75 height 20
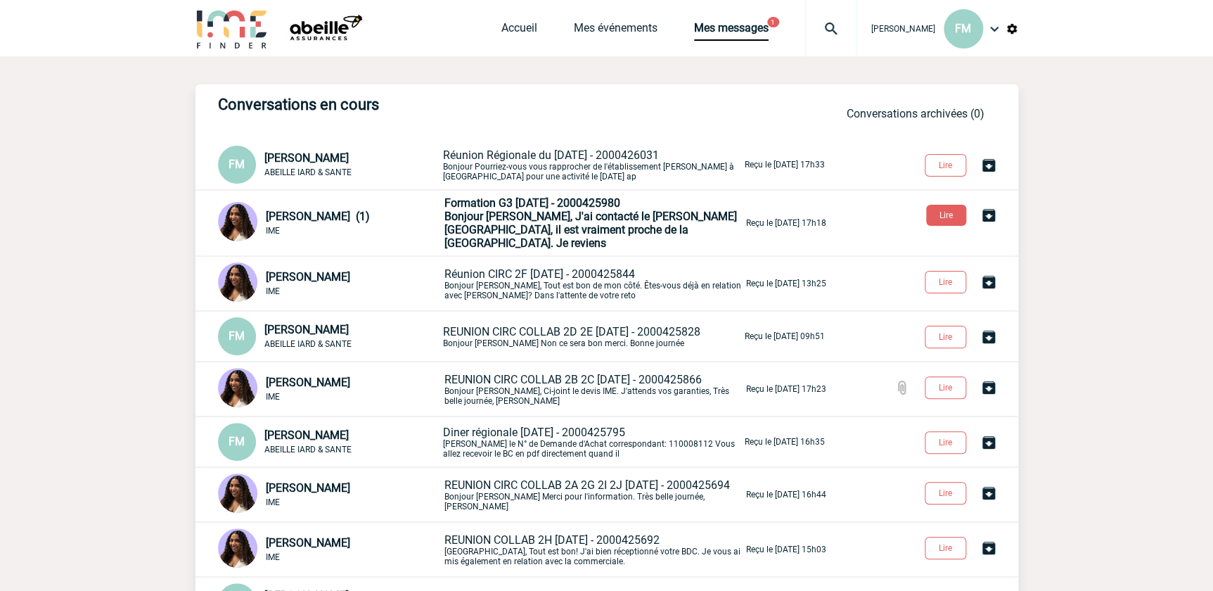
click at [583, 217] on span "Bonjour [PERSON_NAME], J'ai contacté le [PERSON_NAME][GEOGRAPHIC_DATA], il est …" at bounding box center [590, 230] width 293 height 40
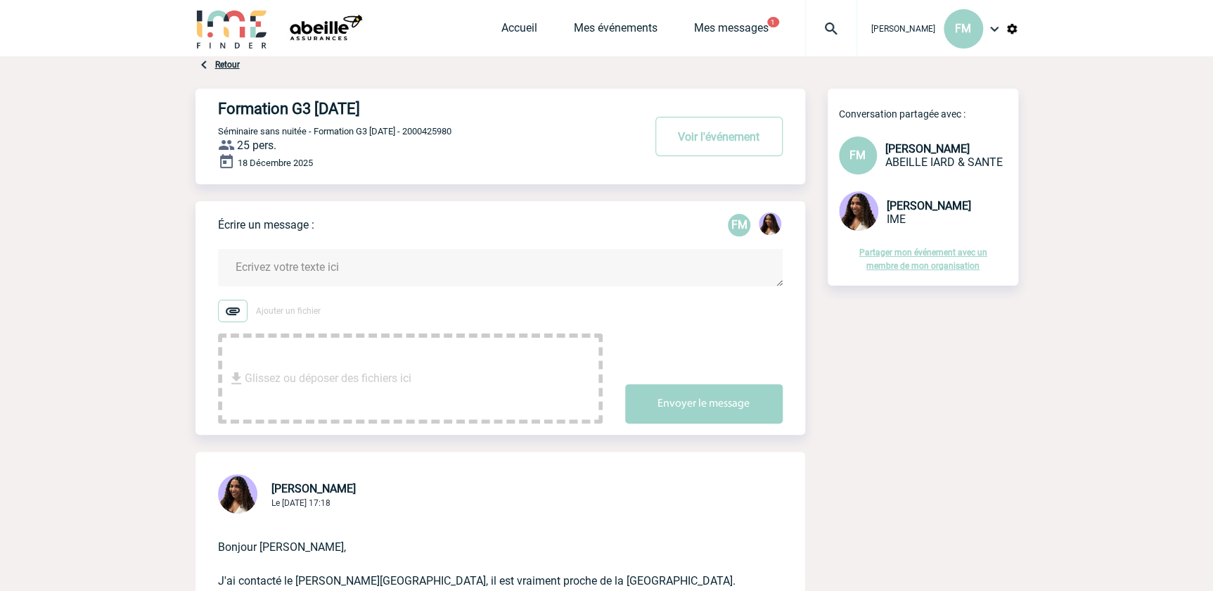
click at [303, 256] on textarea at bounding box center [500, 267] width 565 height 37
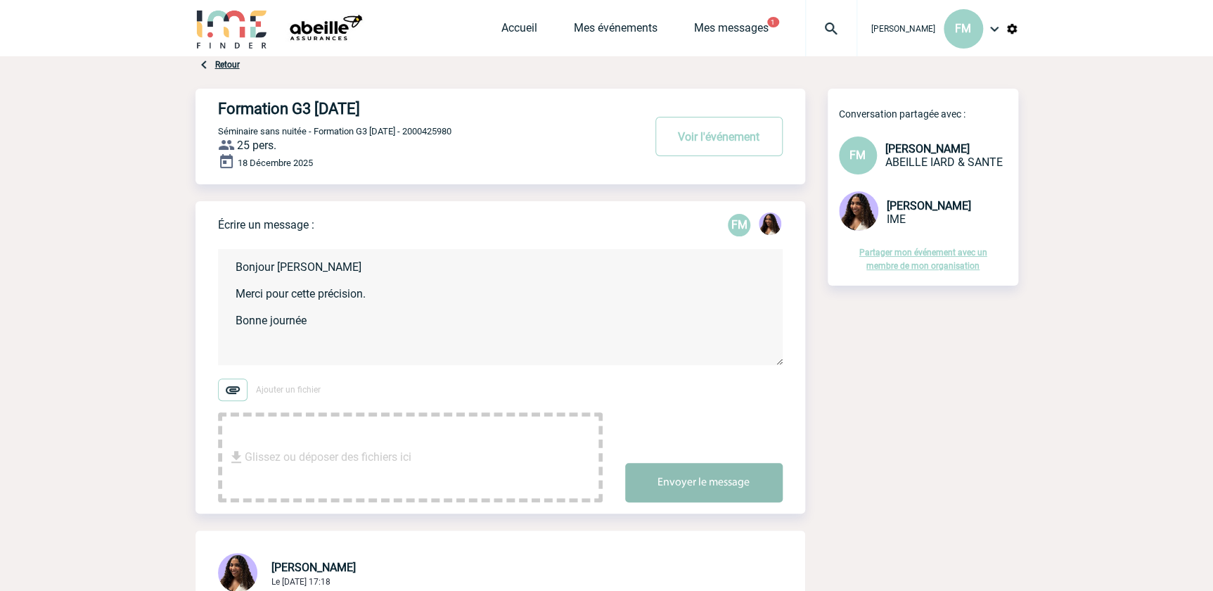
type textarea "Bonjour [PERSON_NAME] Merci pour cette précision. Bonne journée"
click at [726, 479] on button "Envoyer le message" at bounding box center [704, 482] width 158 height 39
